Goal: Task Accomplishment & Management: Manage account settings

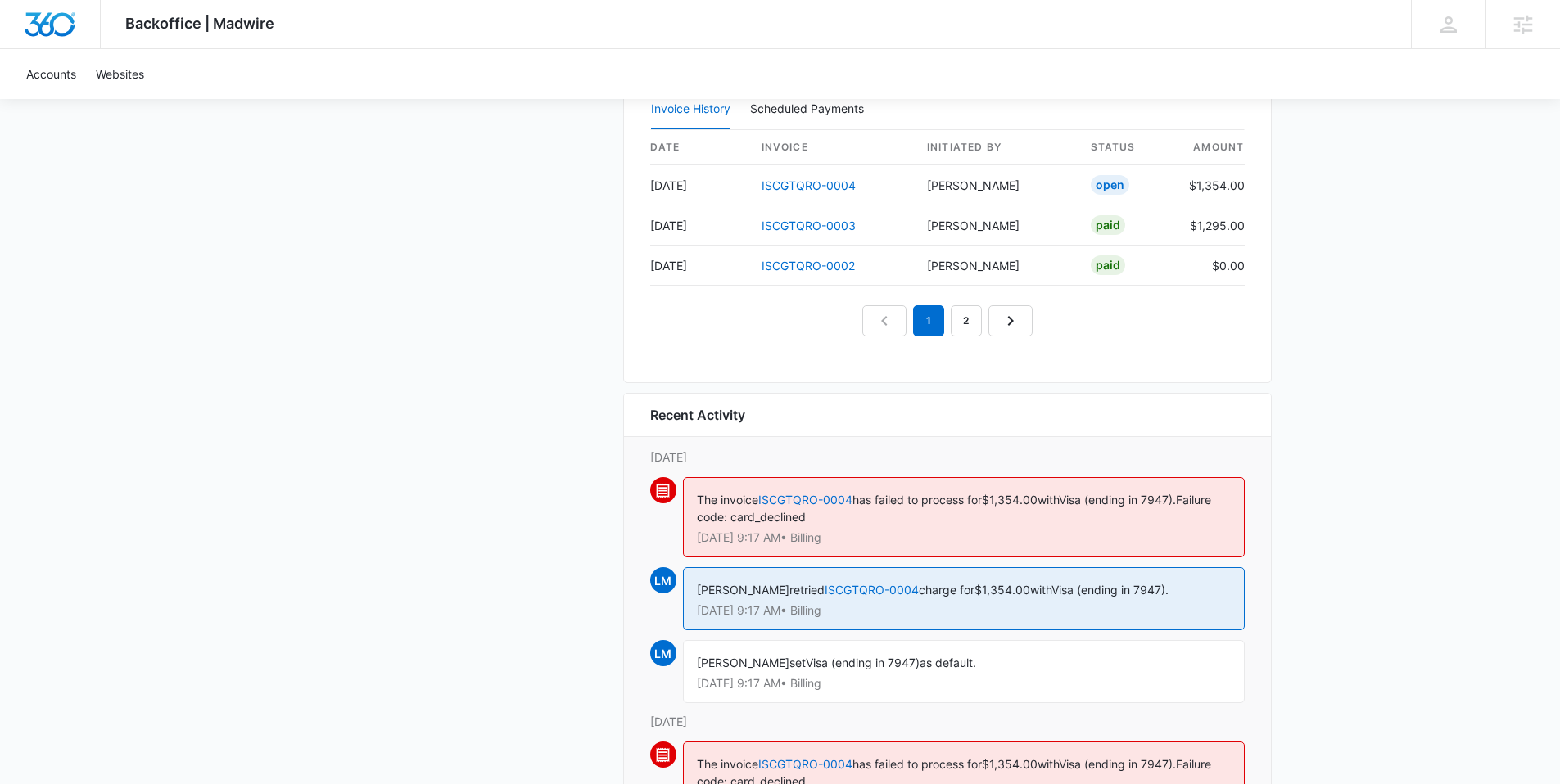
scroll to position [1749, 0]
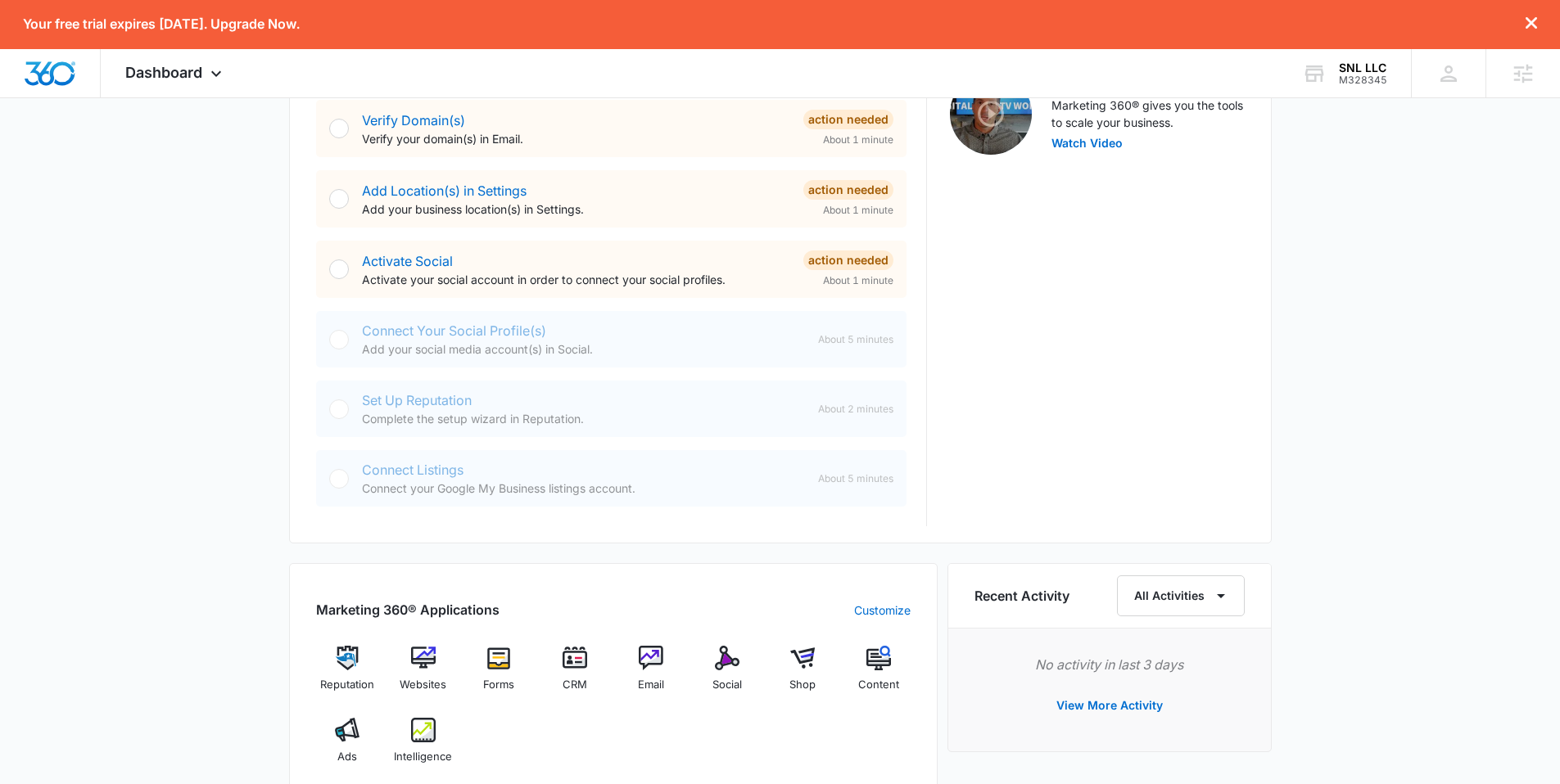
scroll to position [646, 0]
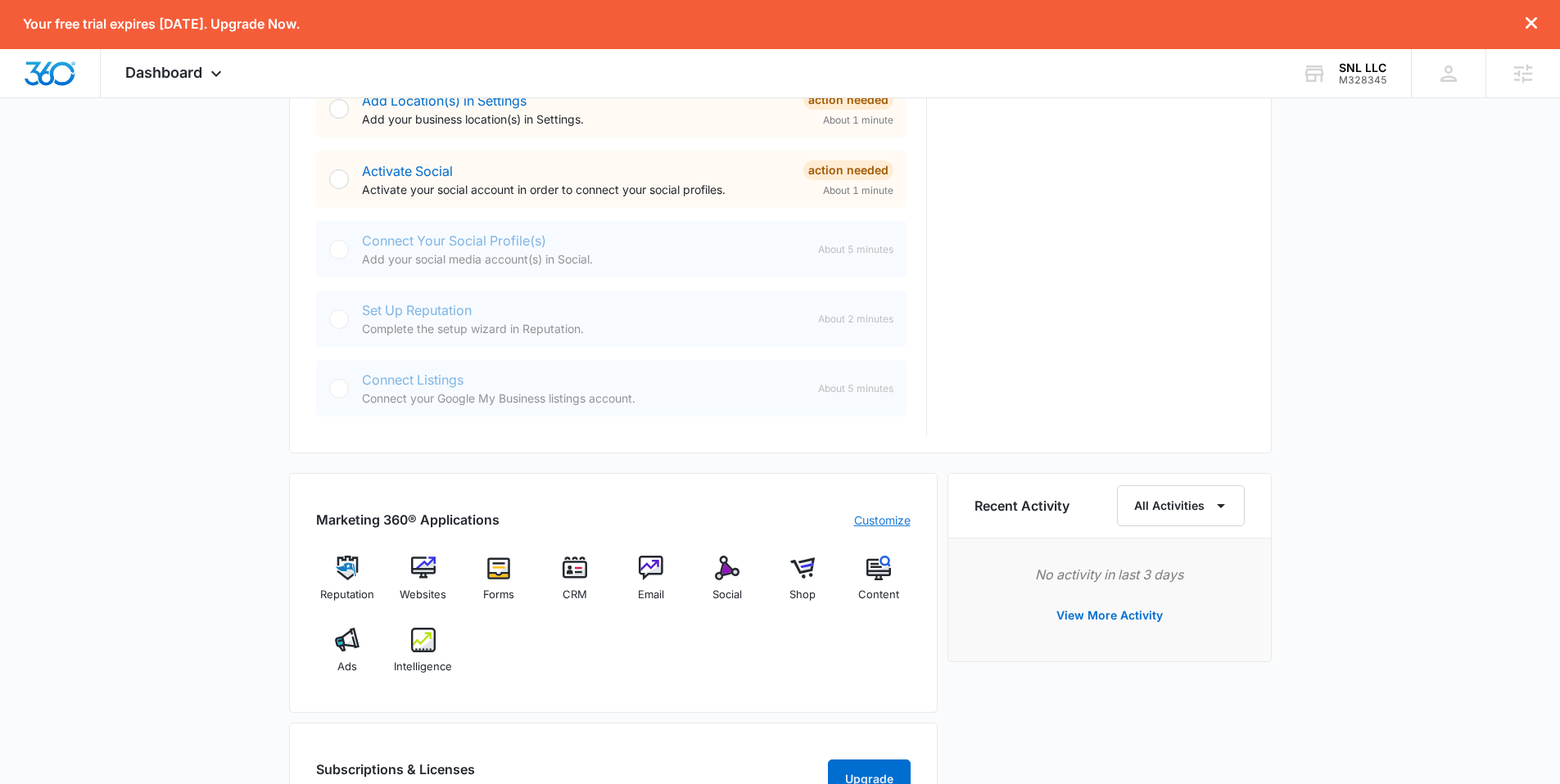
click at [871, 516] on link "Customize" at bounding box center [882, 520] width 57 height 17
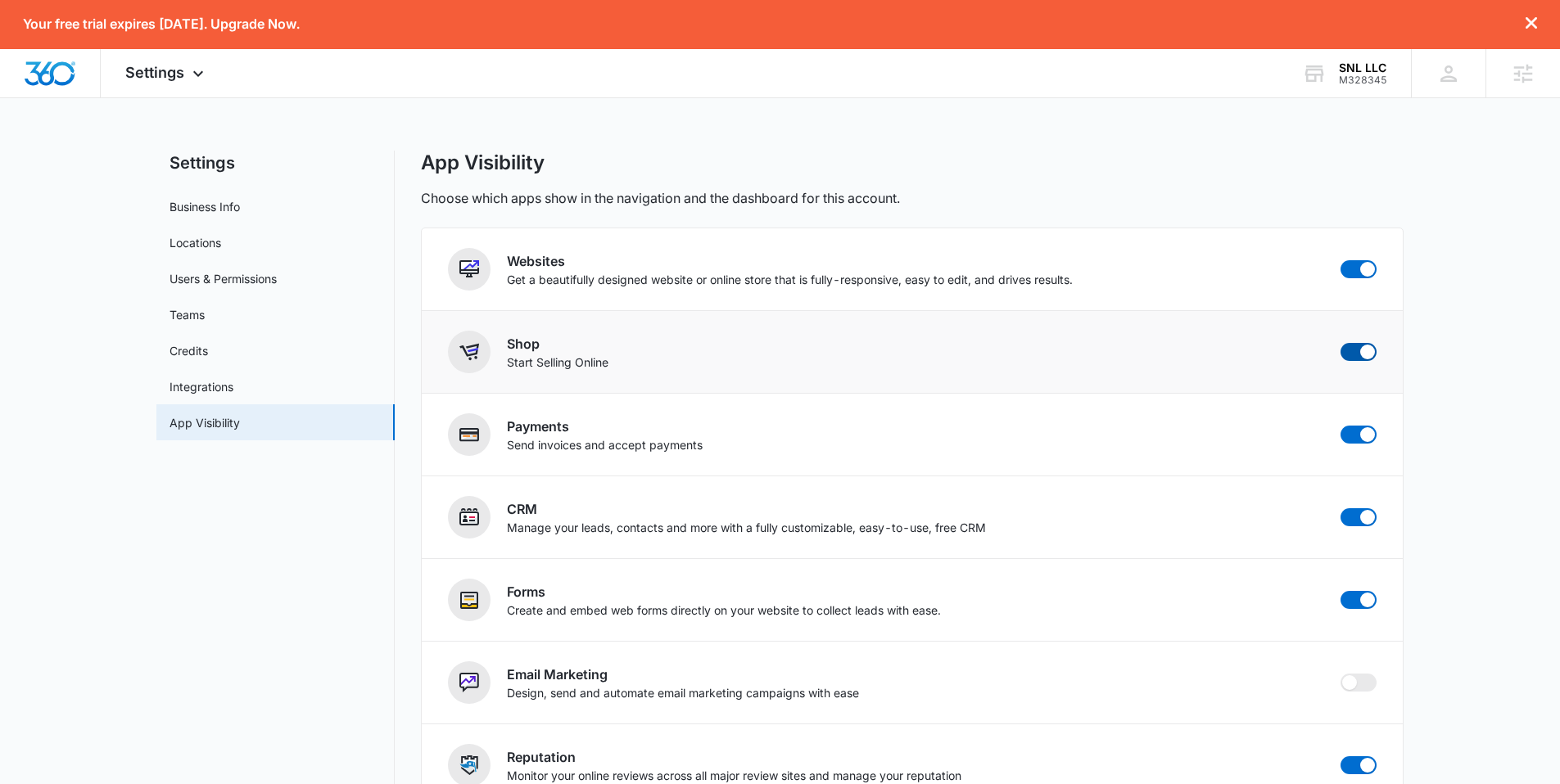
click at [1349, 355] on span at bounding box center [1358, 351] width 36 height 18
click at [1340, 343] on input "checkbox" at bounding box center [1339, 342] width 1 height 1
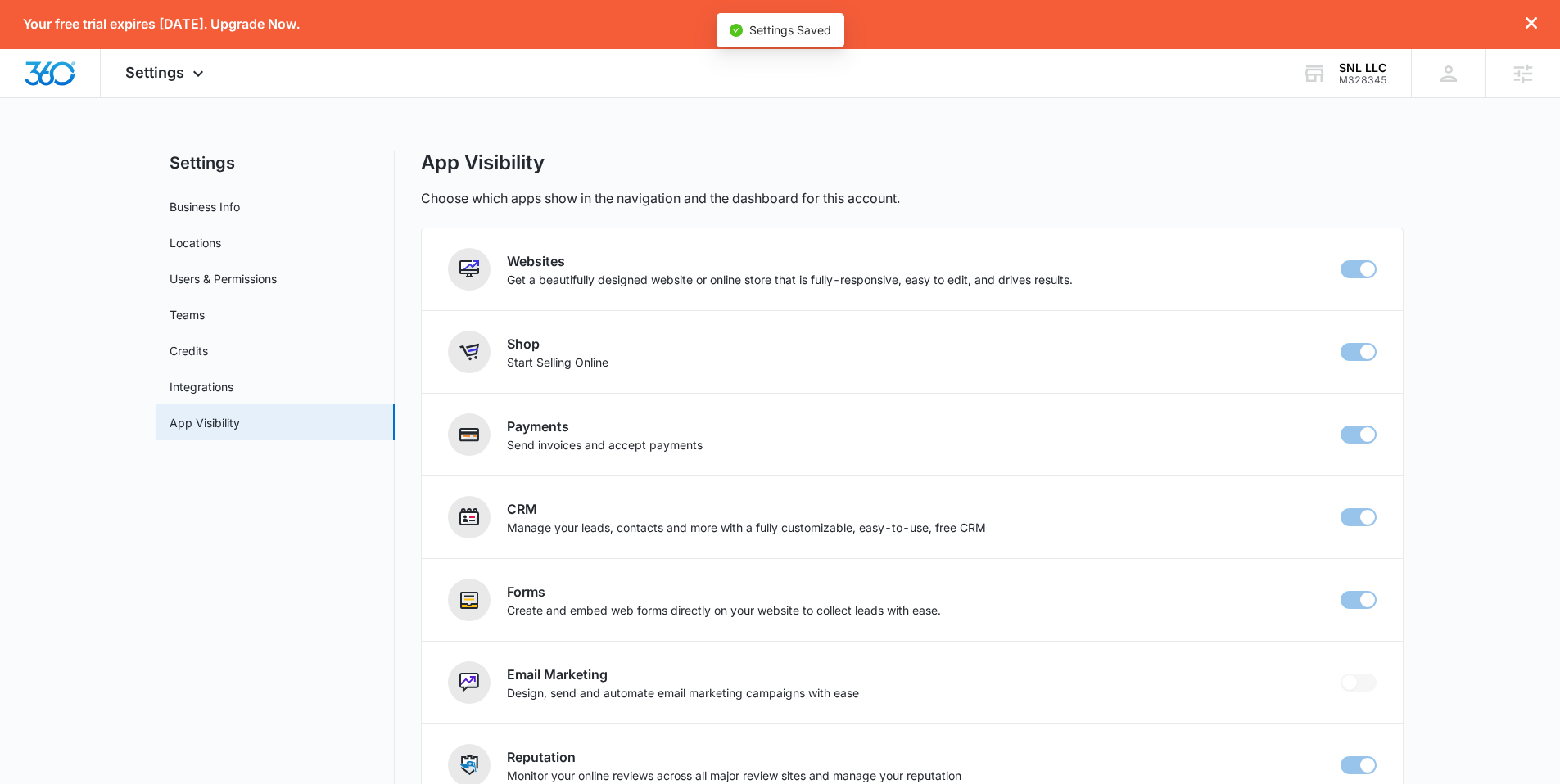
checkbox input "false"
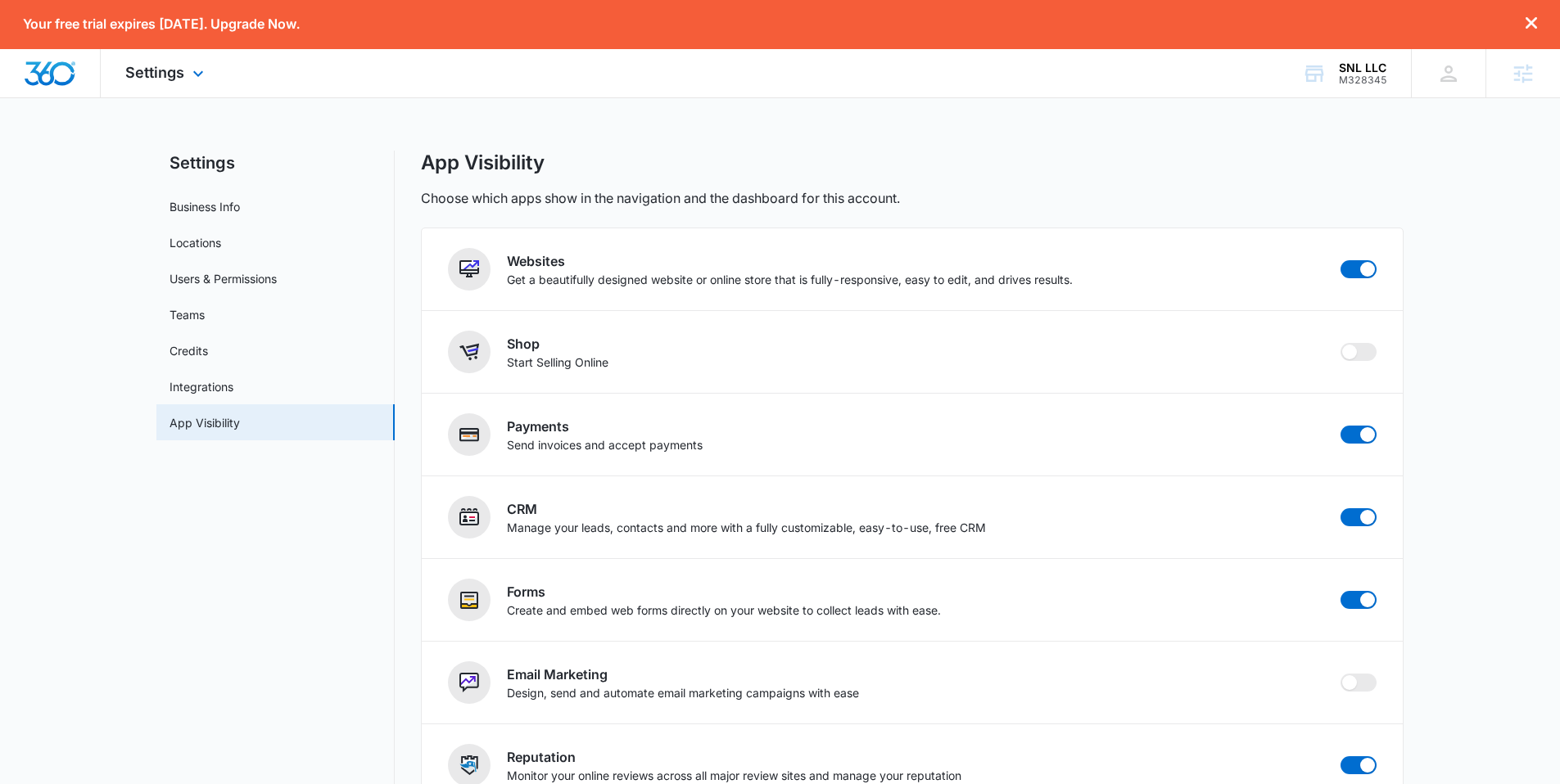
click at [71, 74] on img "Dashboard" at bounding box center [50, 74] width 53 height 25
